Goal: Find specific page/section

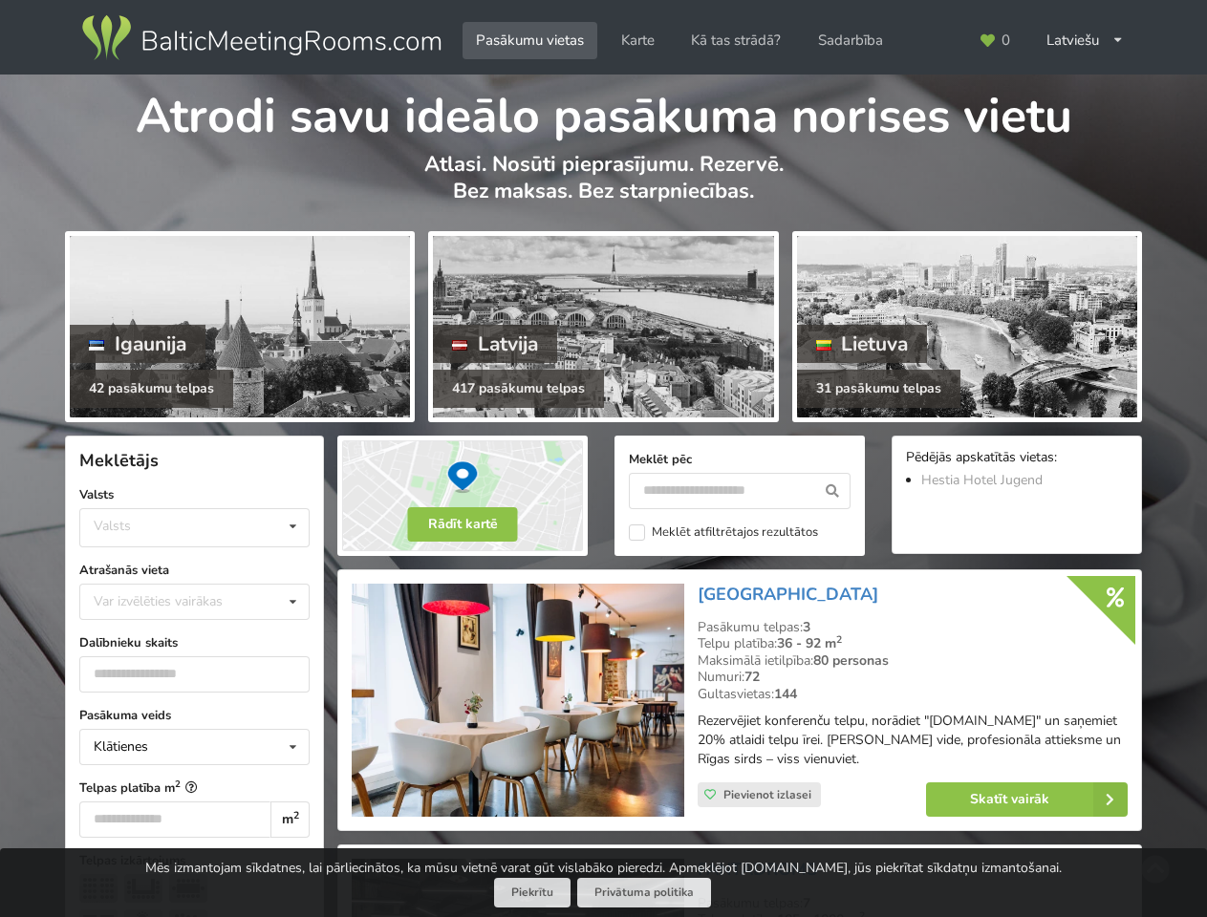
click at [994, 40] on icon at bounding box center [986, 40] width 17 height 14
click at [1085, 40] on div "Latviešu English Русский" at bounding box center [1085, 40] width 104 height 37
click at [194, 527] on div "Valsts Igaunija [GEOGRAPHIC_DATA] Lietuva" at bounding box center [194, 527] width 230 height 39
click at [194, 747] on div "Klātienes Klātienes Tiešsaistes Klātienes ar tiešraidi" at bounding box center [194, 747] width 230 height 36
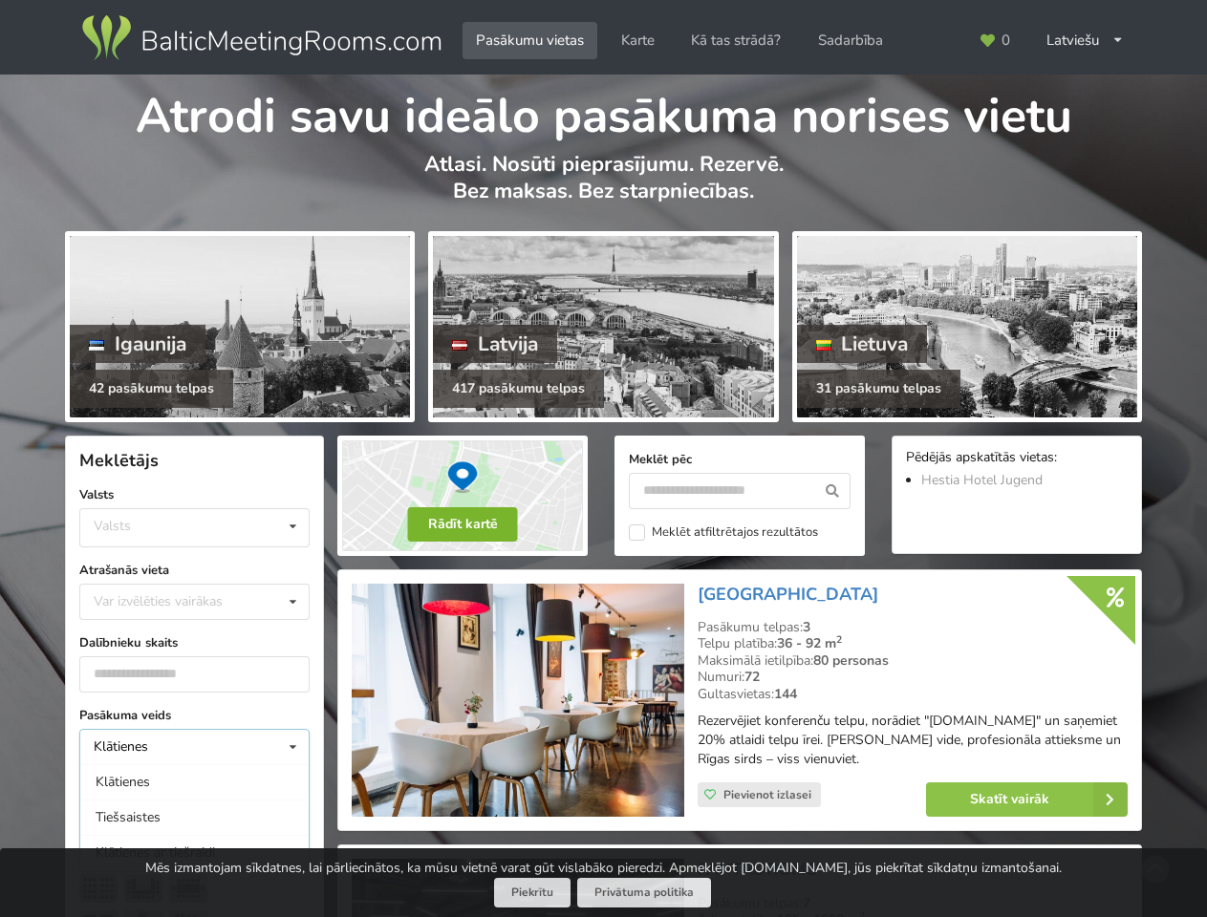
click at [462, 525] on button "Rādīt kartē" at bounding box center [463, 524] width 110 height 34
click at [832, 491] on icon at bounding box center [832, 491] width 35 height 36
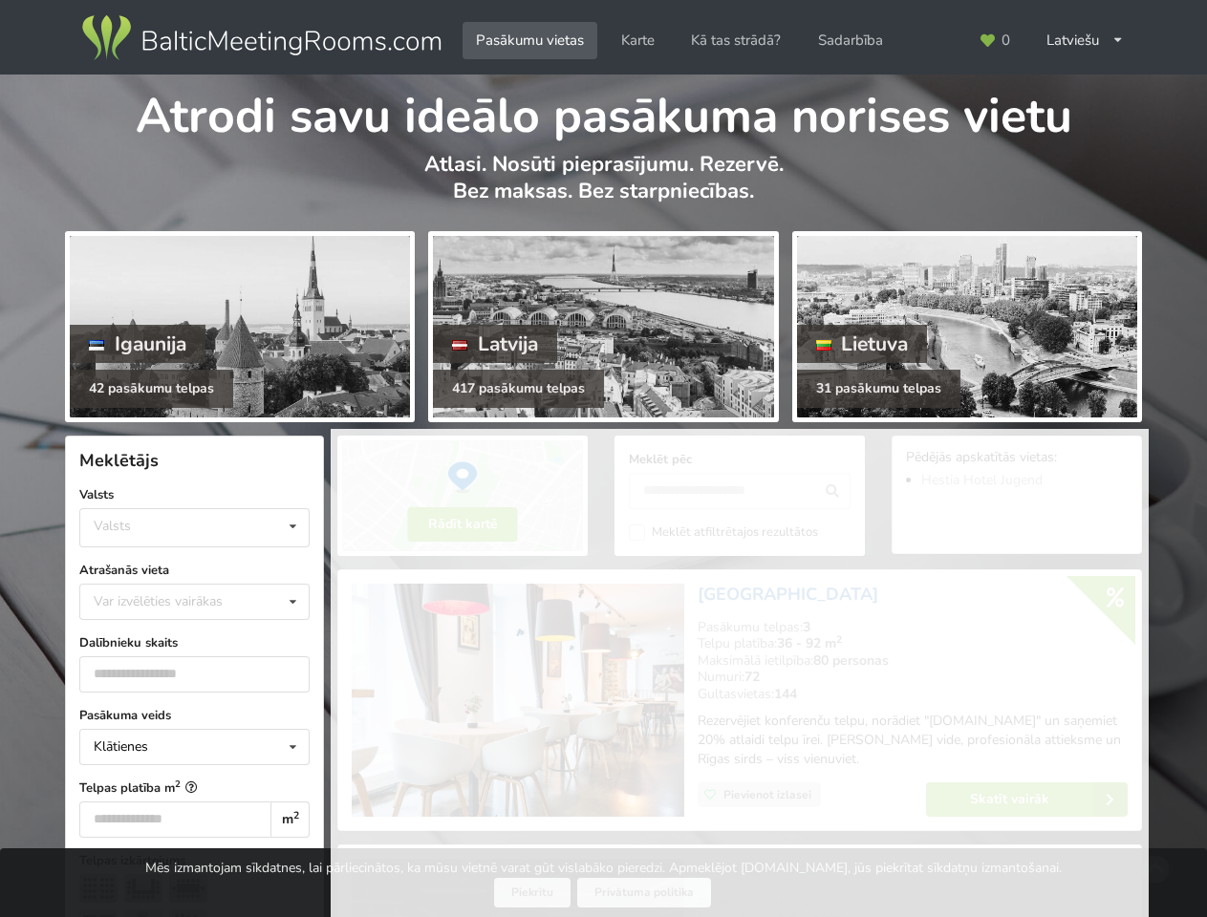
click at [723, 532] on label "Meklēt atfiltrētajos rezultātos" at bounding box center [723, 533] width 189 height 16
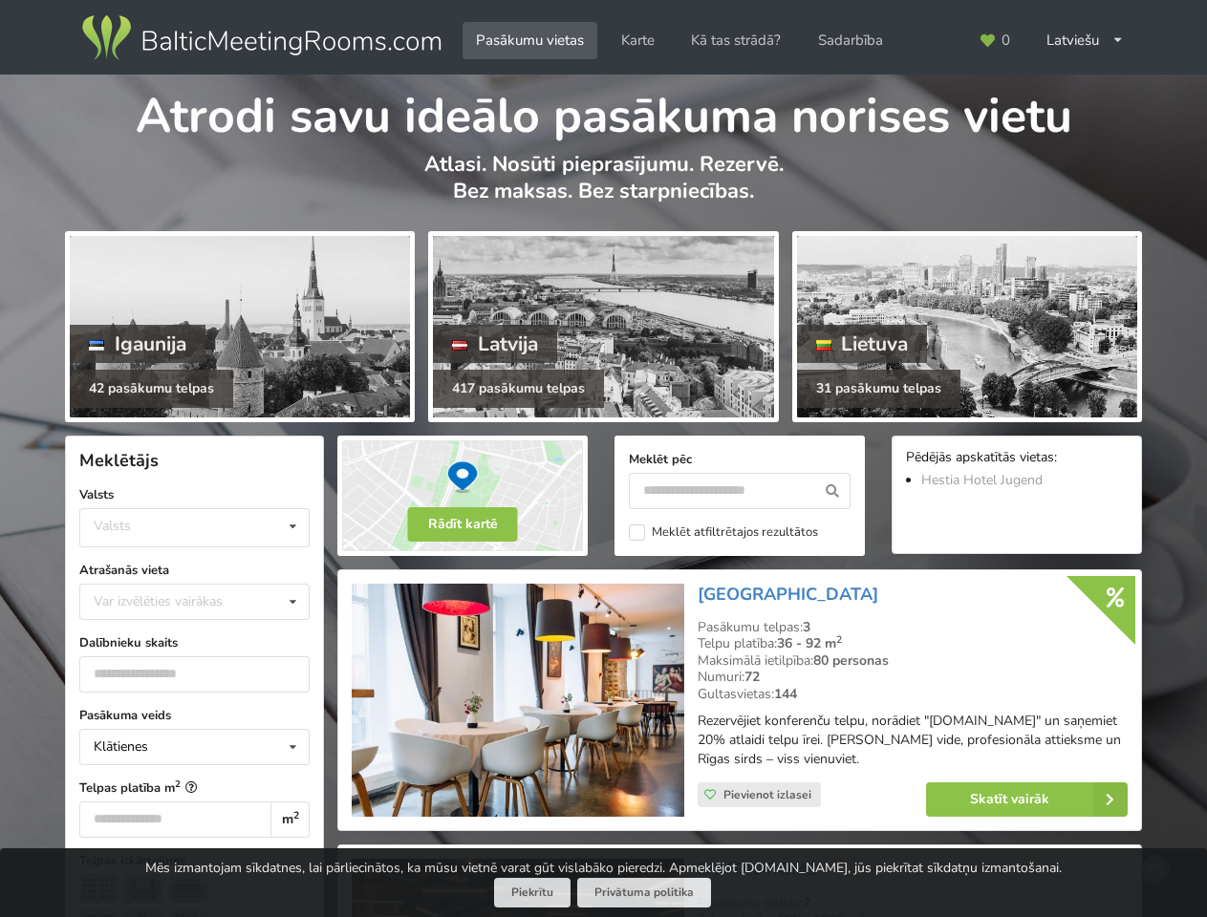
click at [759, 795] on span "Pievienot izlasei" at bounding box center [767, 794] width 88 height 15
